Goal: Transaction & Acquisition: Book appointment/travel/reservation

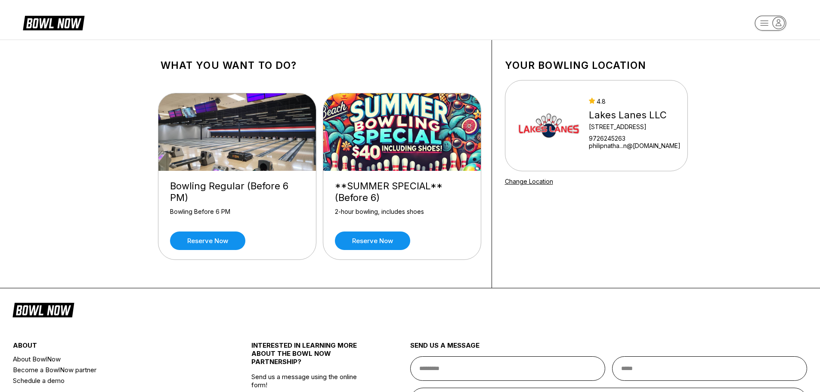
click at [237, 160] on img at bounding box center [237, 131] width 158 height 77
click at [370, 243] on link "Reserve now" at bounding box center [372, 240] width 75 height 18
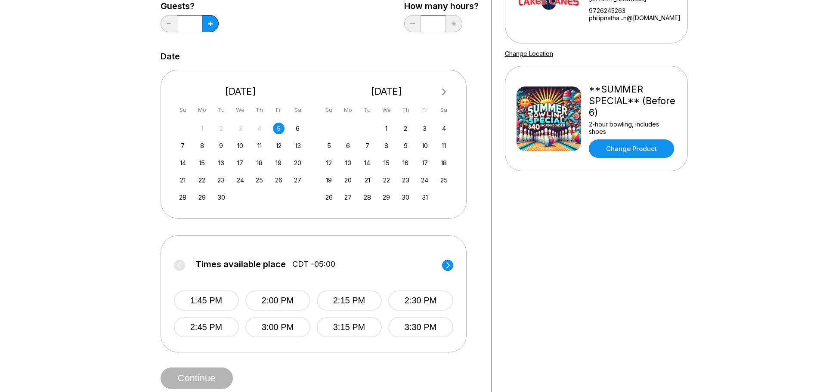
scroll to position [129, 0]
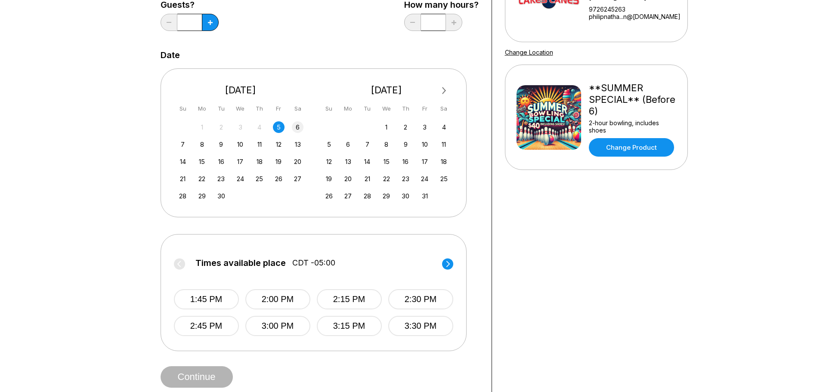
click at [295, 128] on div "6" at bounding box center [298, 127] width 12 height 12
click at [449, 263] on icon at bounding box center [447, 264] width 3 height 6
click at [197, 321] on button "6:00 PM" at bounding box center [206, 326] width 65 height 20
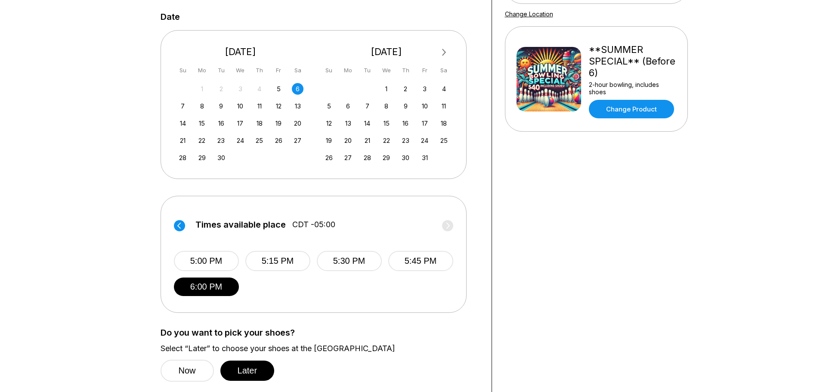
scroll to position [0, 0]
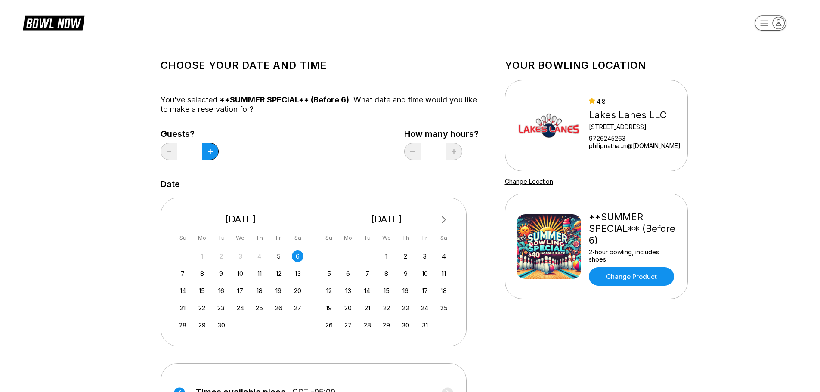
click at [654, 123] on div "[STREET_ADDRESS]" at bounding box center [635, 126] width 92 height 7
click at [45, 29] on icon at bounding box center [54, 22] width 62 height 16
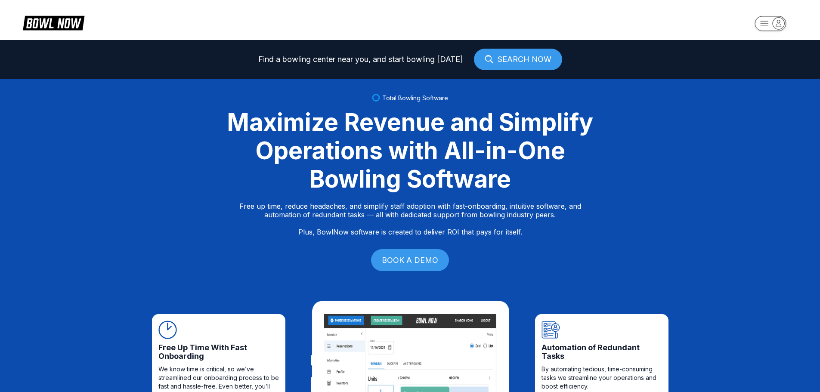
click at [490, 57] on icon at bounding box center [488, 59] width 8 height 8
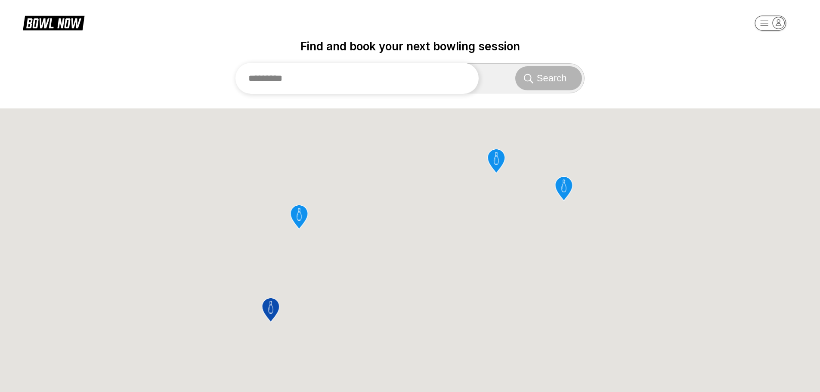
click at [332, 79] on input "text" at bounding box center [357, 78] width 244 height 31
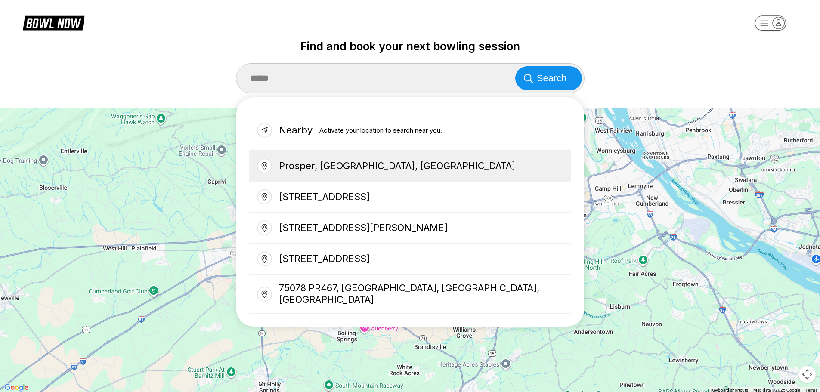
click at [336, 167] on div "Prosper, TX 75078, USA" at bounding box center [410, 166] width 322 height 31
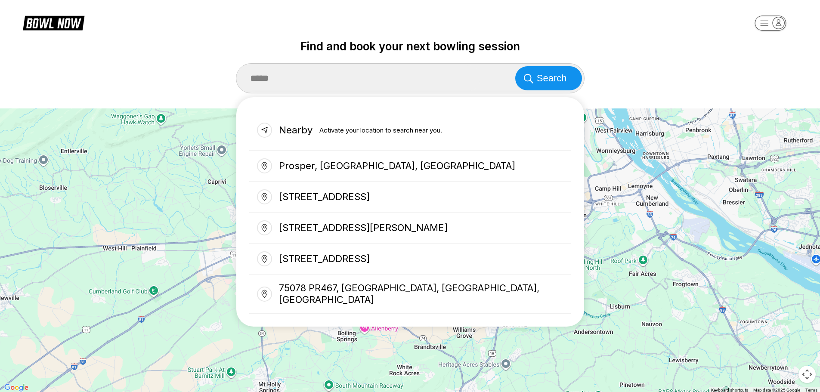
type input "**********"
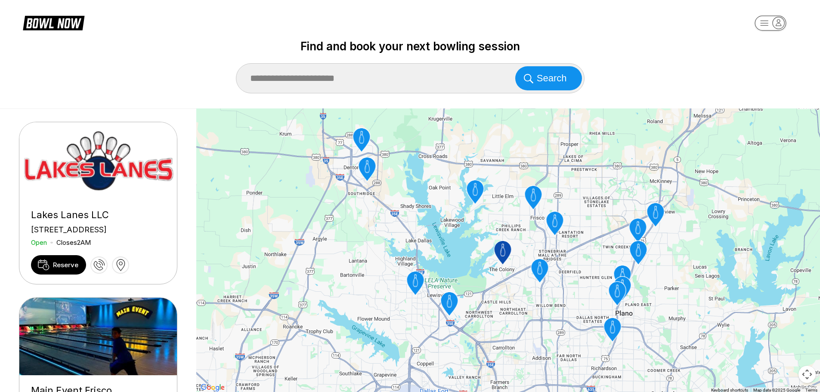
click at [112, 247] on div "Open Closes 2AM" at bounding box center [98, 242] width 134 height 8
click at [65, 269] on span "Reserve" at bounding box center [65, 265] width 25 height 8
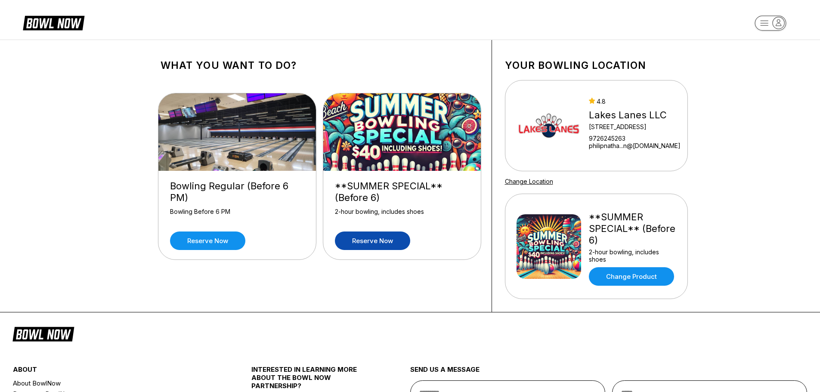
click at [764, 23] on rect "button" at bounding box center [769, 22] width 31 height 15
click at [780, 24] on icon "button" at bounding box center [769, 23] width 47 height 17
